Goal: Information Seeking & Learning: Learn about a topic

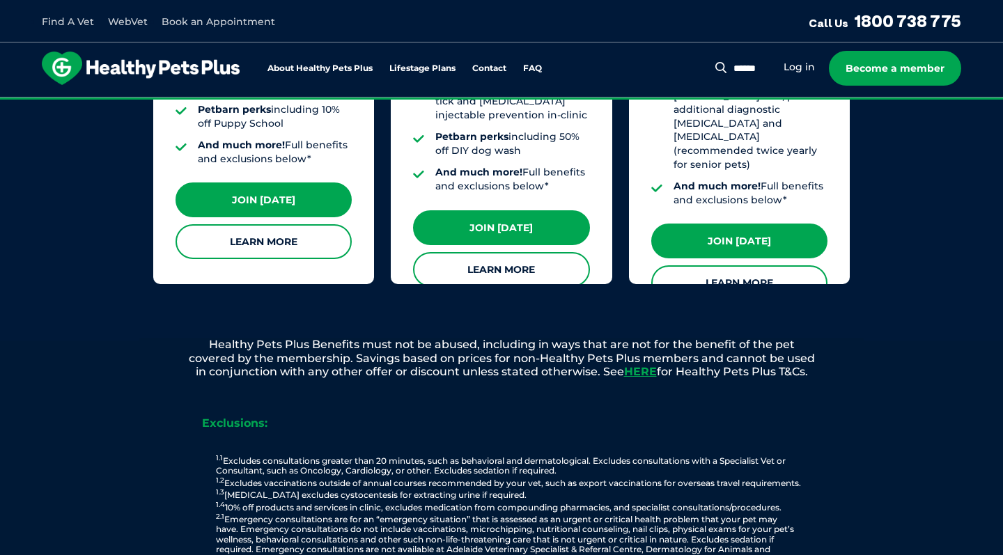
scroll to position [1417, 0]
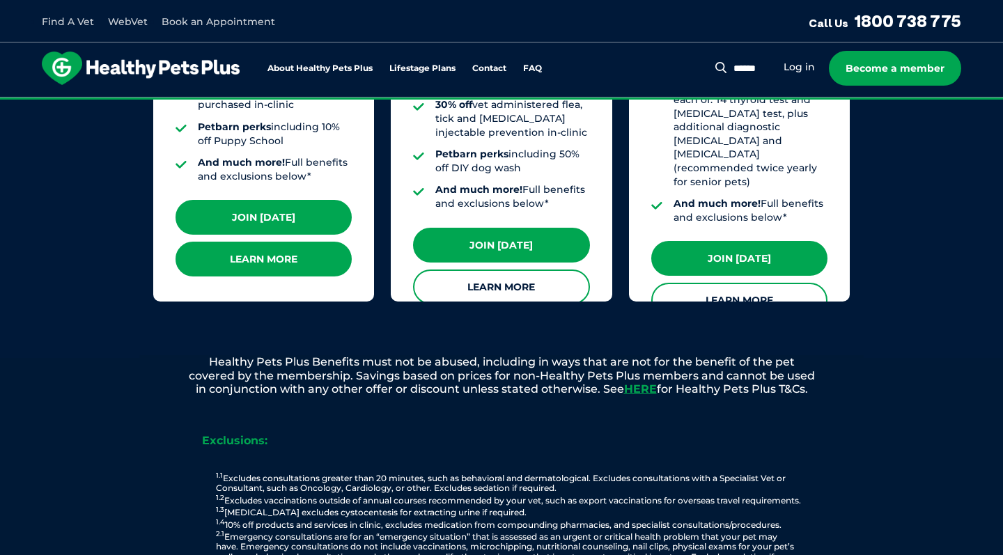
click at [247, 242] on link "Learn More" at bounding box center [264, 259] width 176 height 35
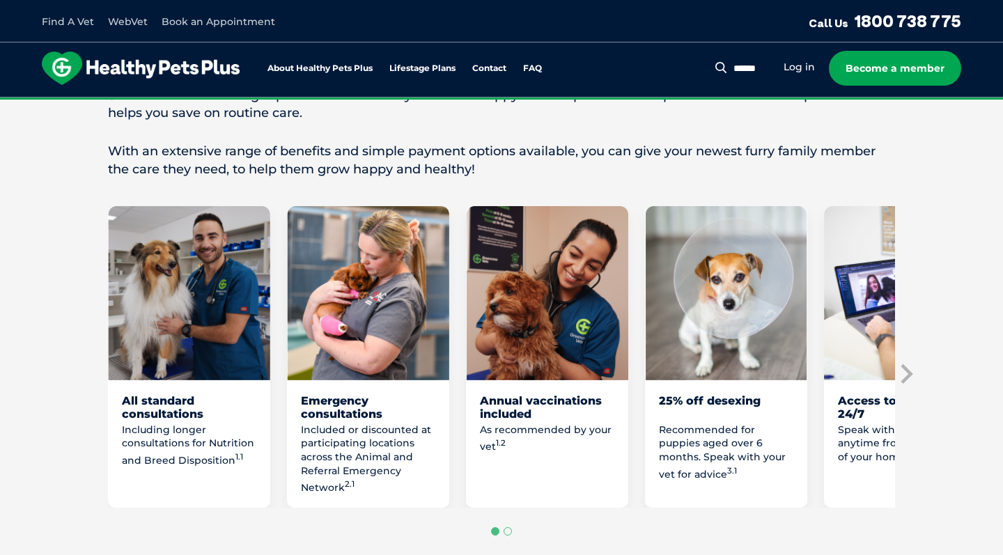
scroll to position [708, 0]
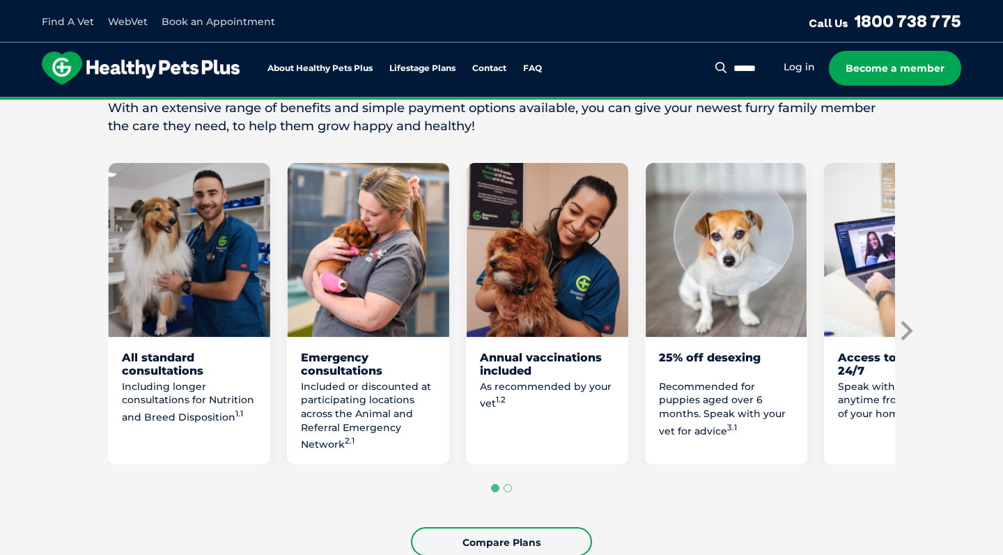
click at [900, 341] on icon "Next slide" at bounding box center [905, 330] width 21 height 21
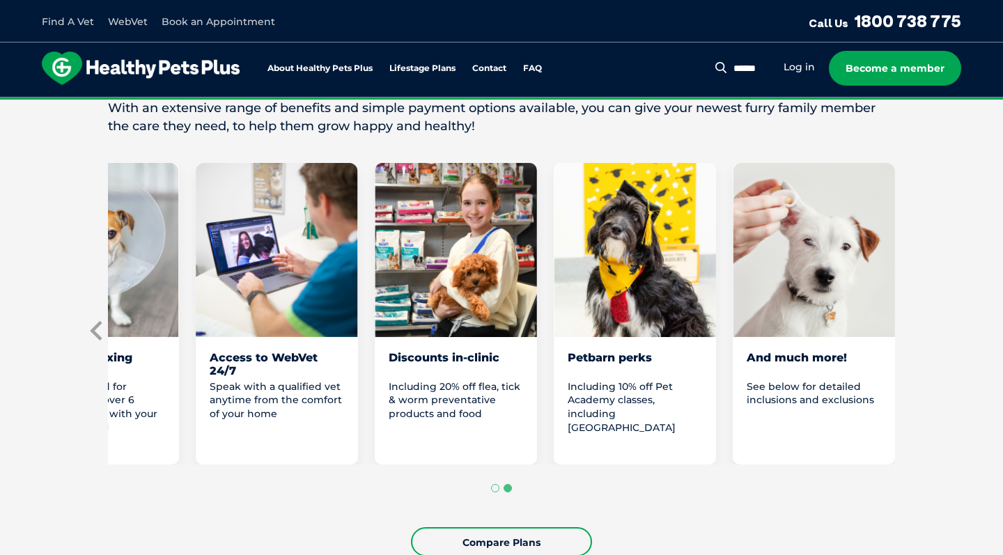
click at [97, 341] on icon "Previous slide" at bounding box center [97, 330] width 21 height 21
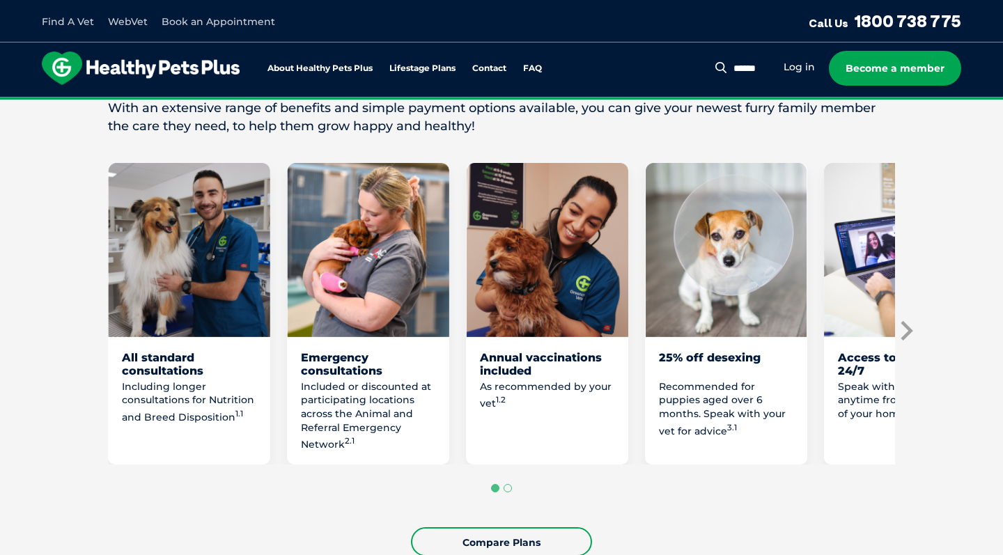
click at [909, 341] on icon "Next slide" at bounding box center [907, 331] width 12 height 20
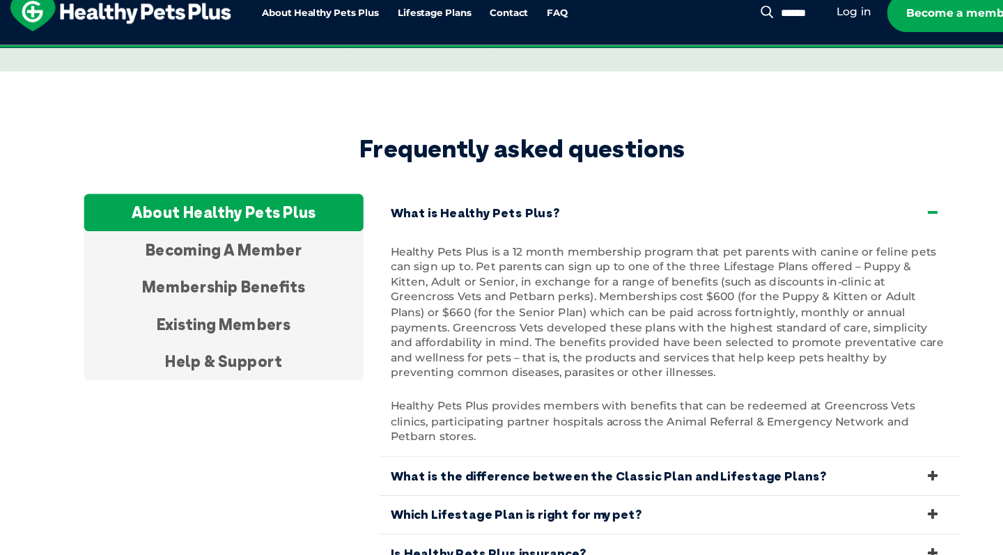
scroll to position [4528, 0]
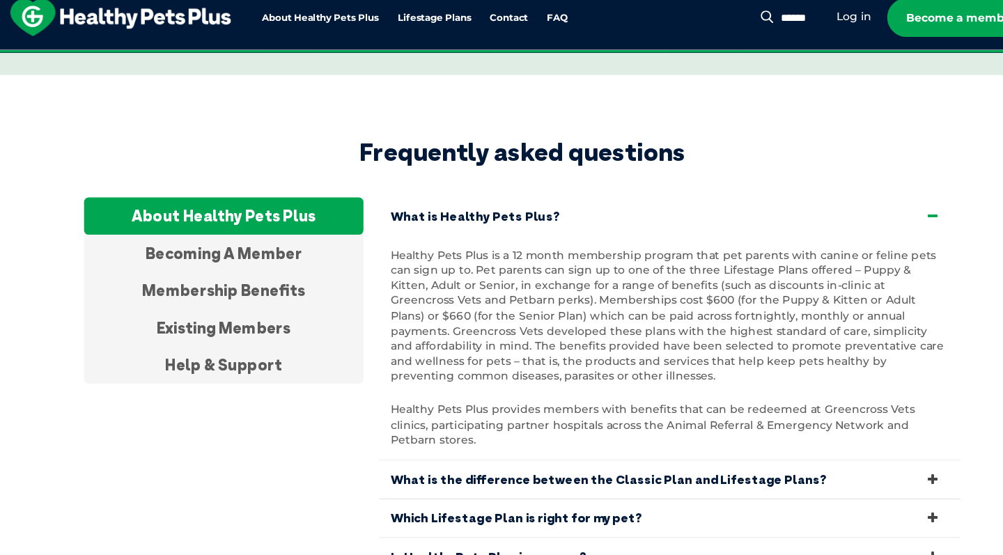
click at [655, 466] on link "What is the difference between the Classic Plan and Lifestage Plans?" at bounding box center [634, 483] width 522 height 34
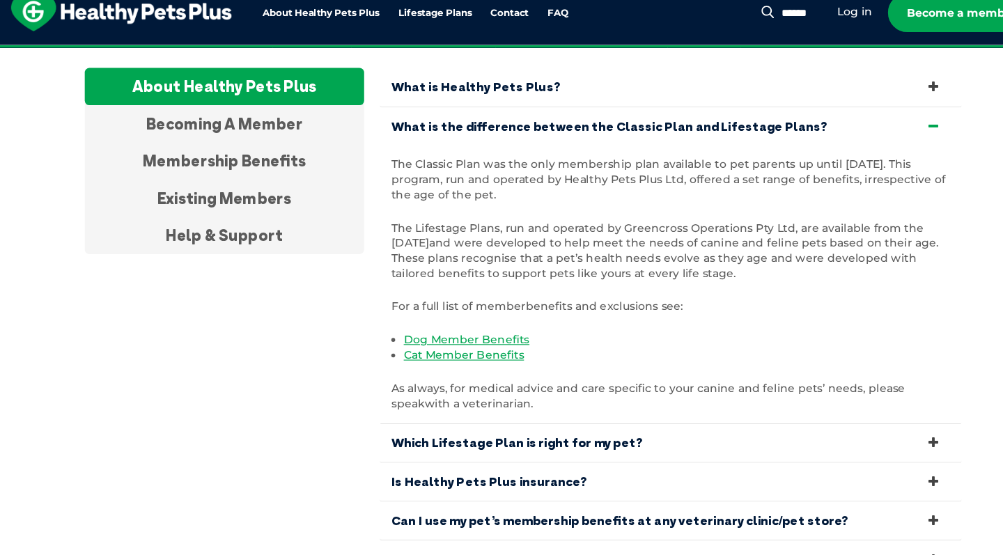
scroll to position [4641, 0]
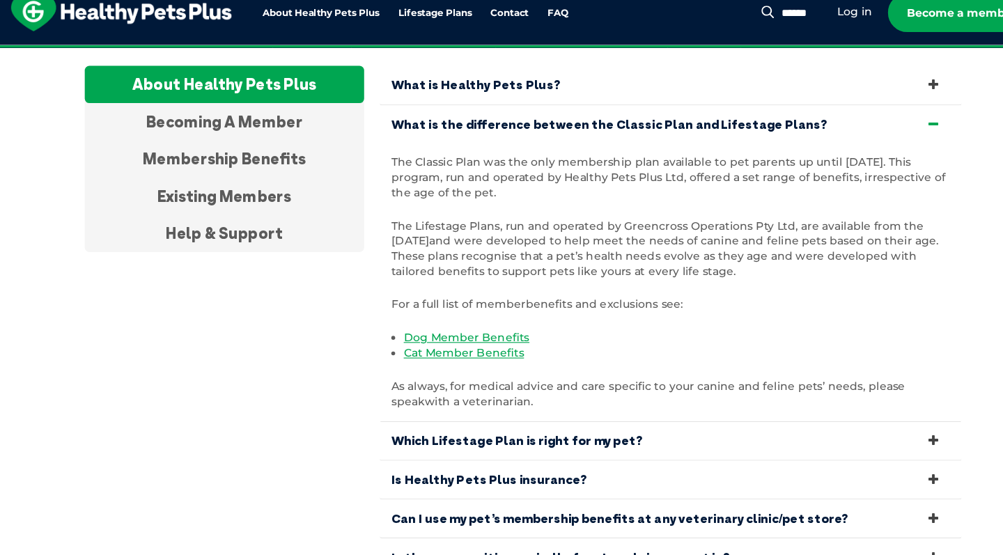
click at [564, 436] on link "Which Lifestage Plan is right for my pet?" at bounding box center [634, 453] width 522 height 34
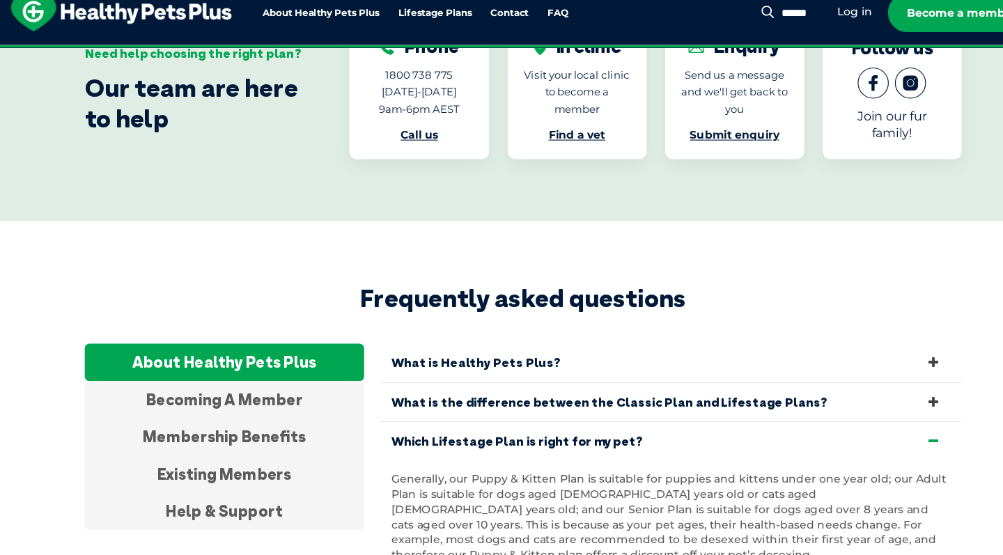
scroll to position [4395, 0]
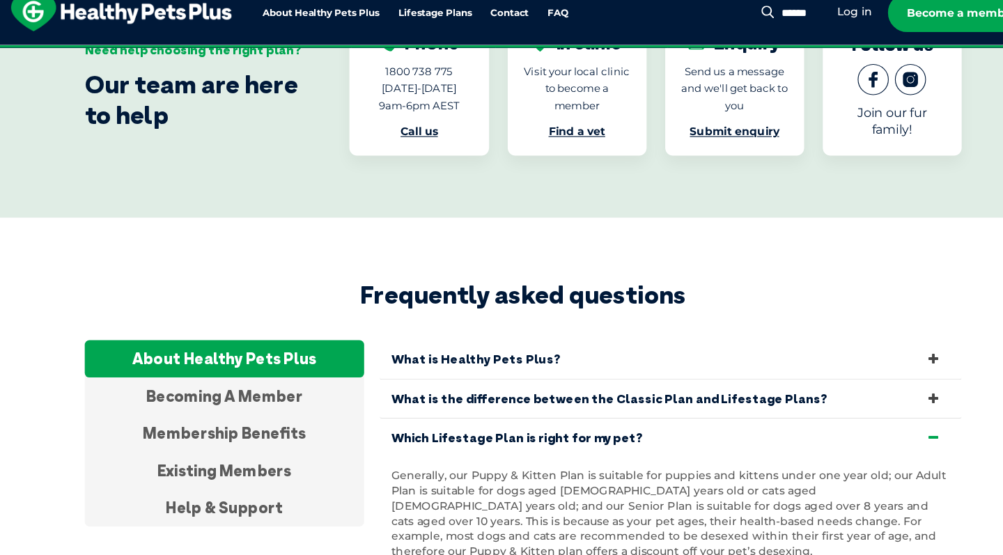
click at [472, 362] on link "What is Healthy Pets Plus?" at bounding box center [634, 379] width 522 height 34
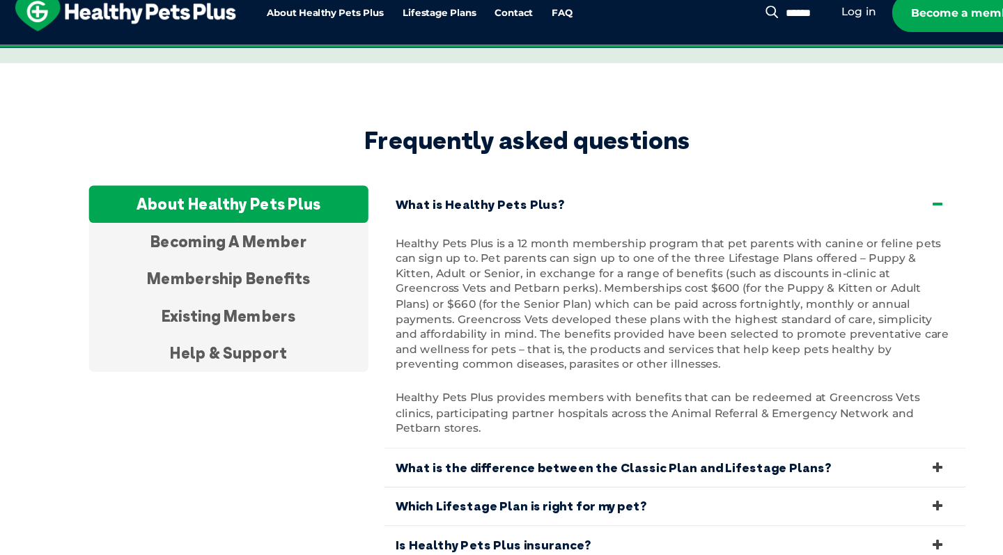
scroll to position [4539, 0]
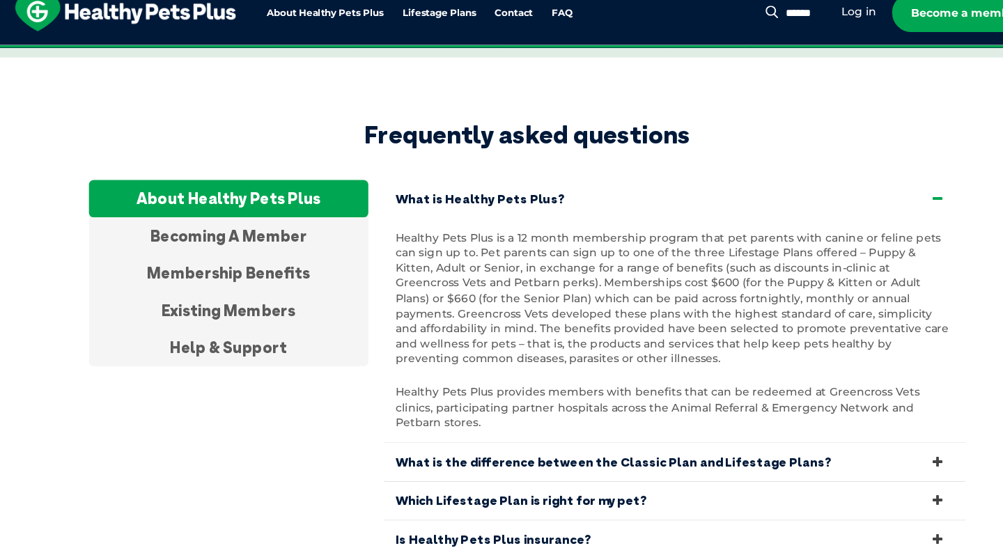
click at [554, 455] on link "What is the difference between the Classic Plan and Lifestage Plans?" at bounding box center [634, 472] width 522 height 34
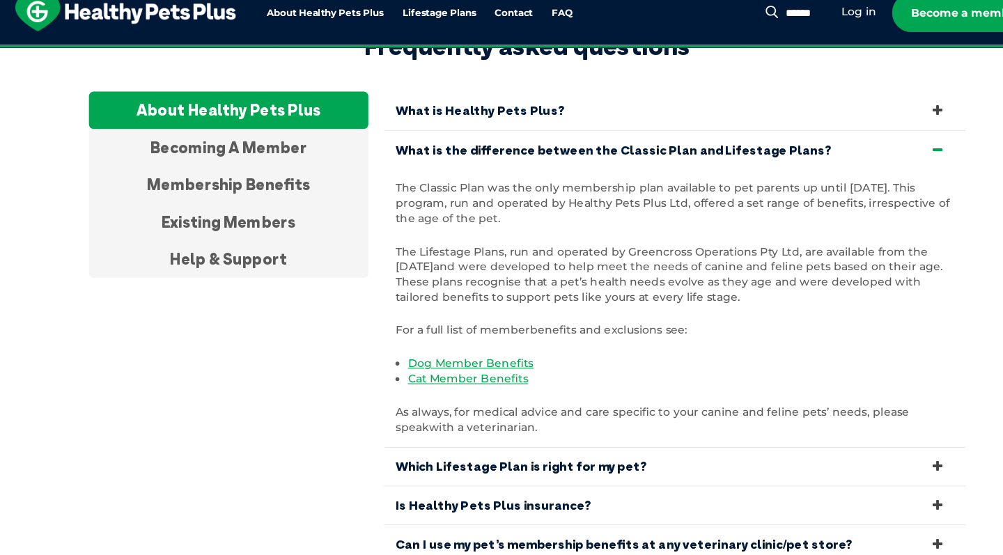
scroll to position [4619, 0]
click at [551, 458] on link "Which Lifestage Plan is right for my pet?" at bounding box center [634, 475] width 522 height 34
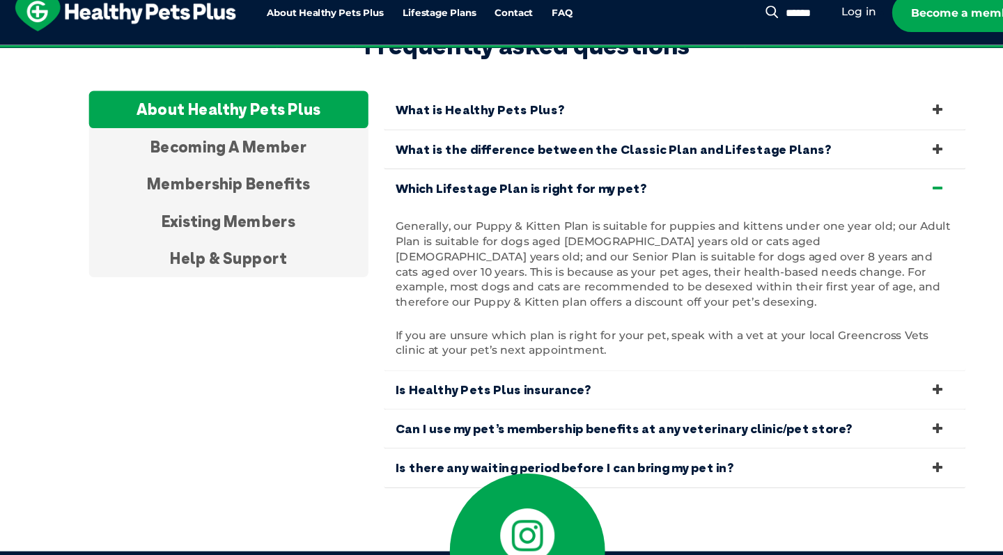
click at [523, 390] on link "Is Healthy Pets Plus insurance?" at bounding box center [634, 407] width 522 height 34
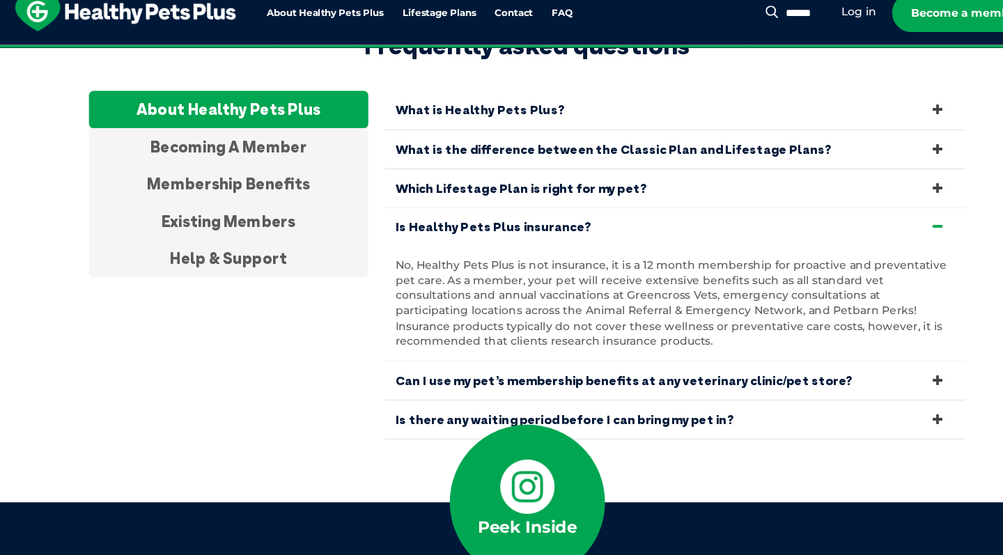
click at [572, 382] on link "Can I use my pet’s membership benefits at any veterinary clinic/pet store?" at bounding box center [634, 399] width 522 height 34
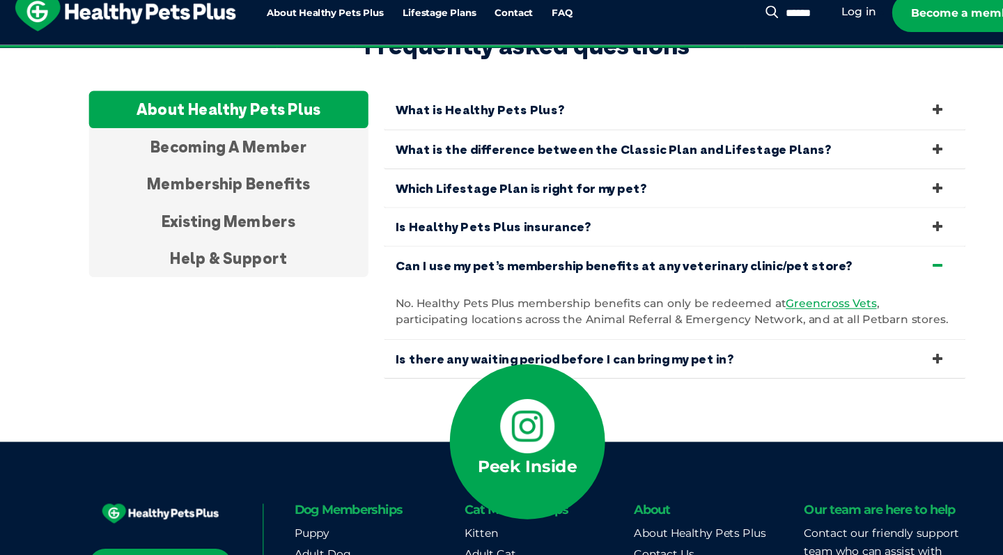
click at [561, 362] on link "Is there any waiting period before I can bring my pet in?" at bounding box center [634, 379] width 522 height 34
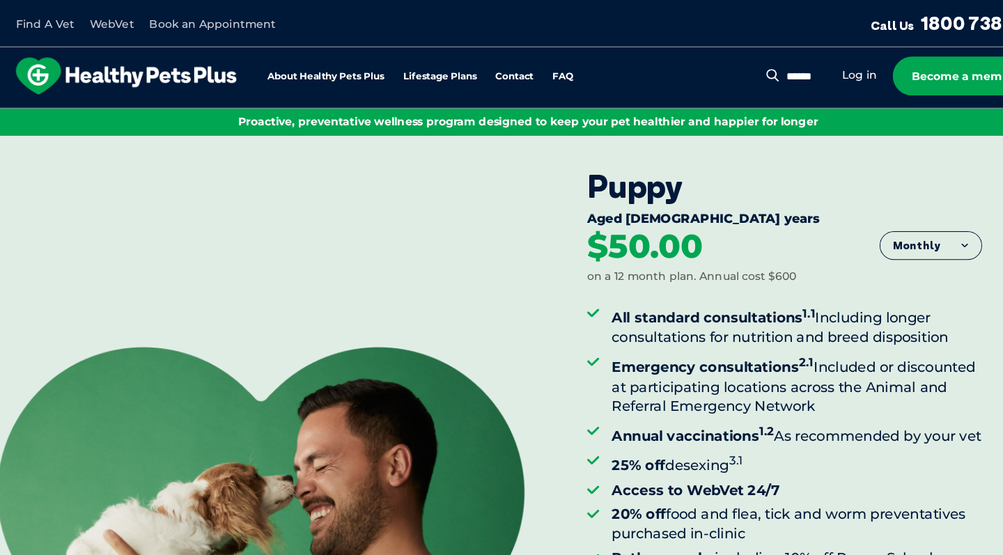
scroll to position [0, 0]
